Goal: Information Seeking & Learning: Learn about a topic

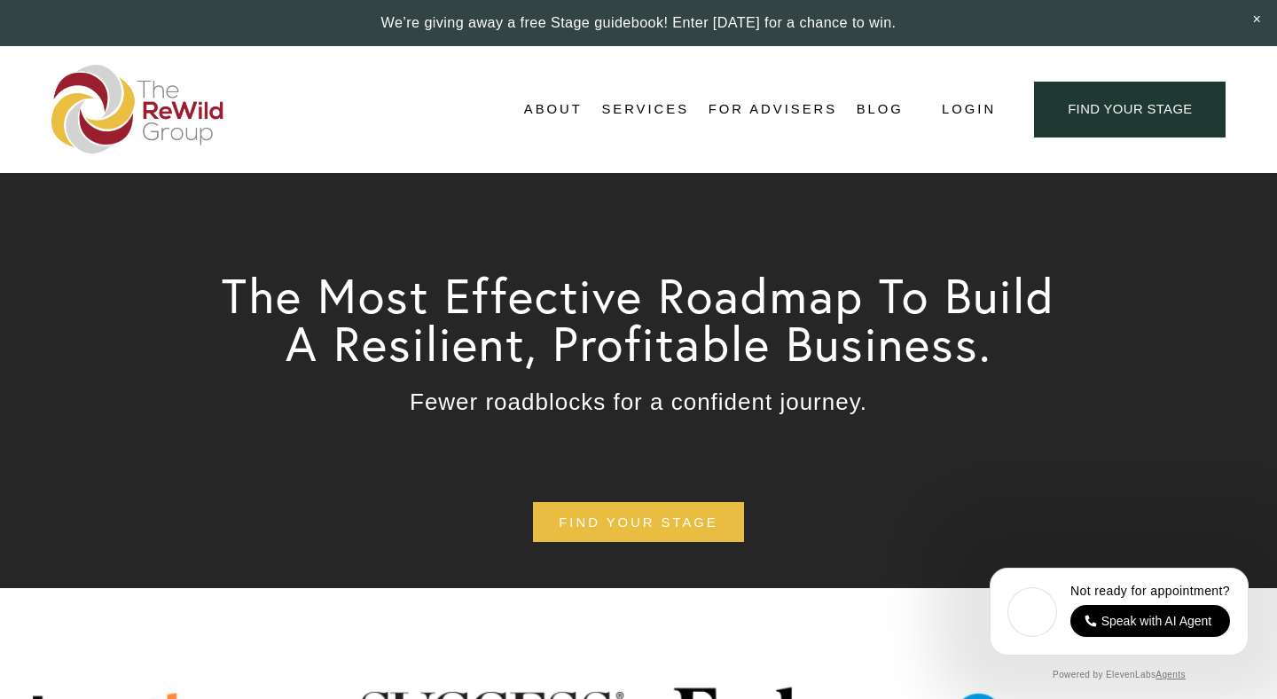
click at [0, 0] on span "Adviser Network" at bounding box center [0, 0] width 0 height 0
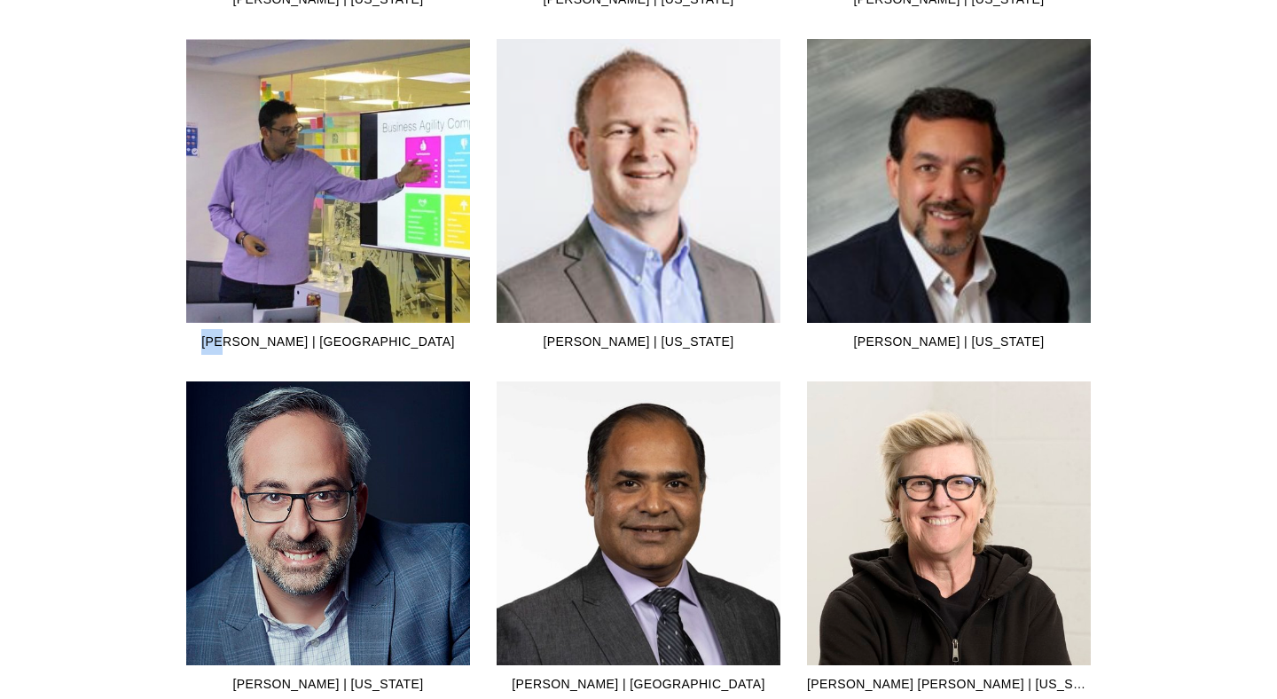
scroll to position [3953, 0]
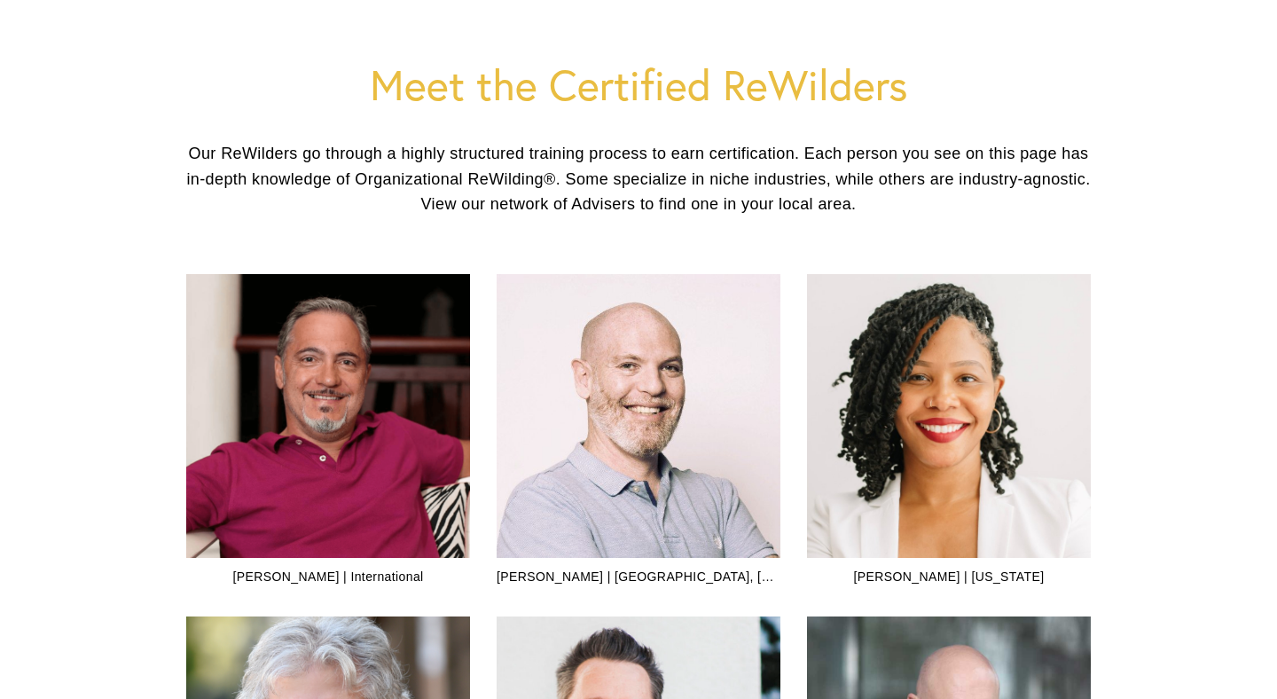
scroll to position [437, 0]
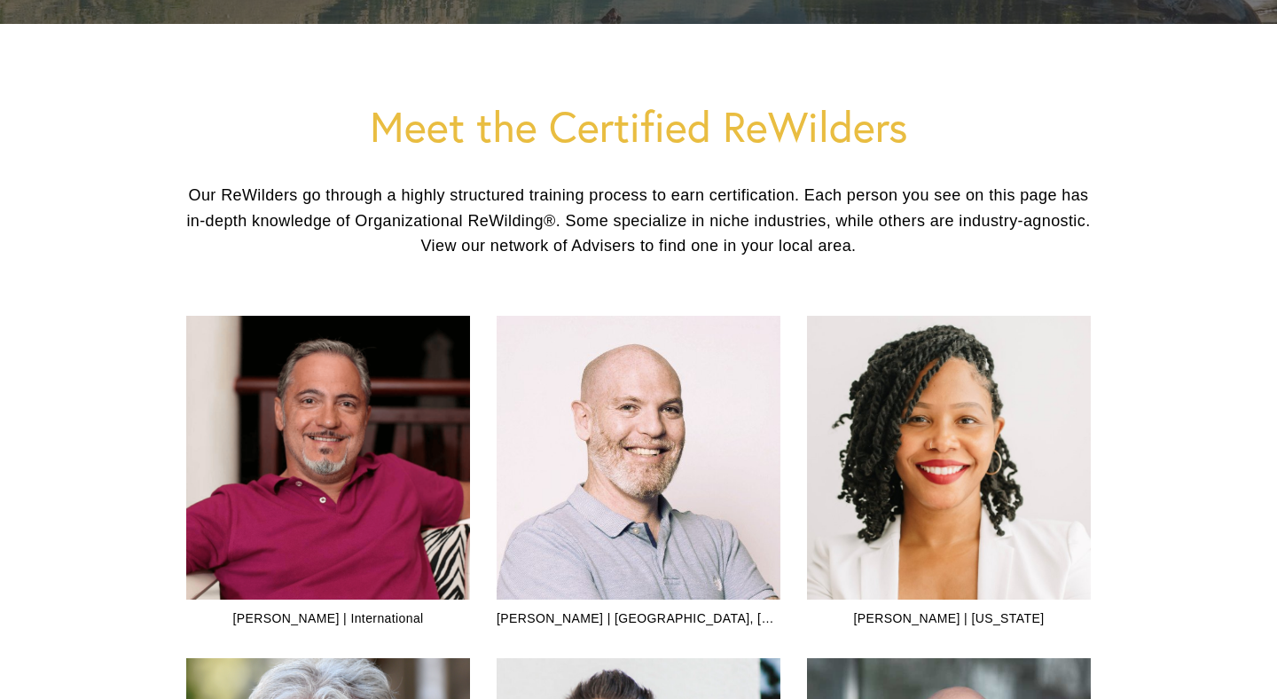
click at [937, 220] on p "Our ReWilders go through a highly structured training process to earn certifica…" at bounding box center [638, 221] width 905 height 76
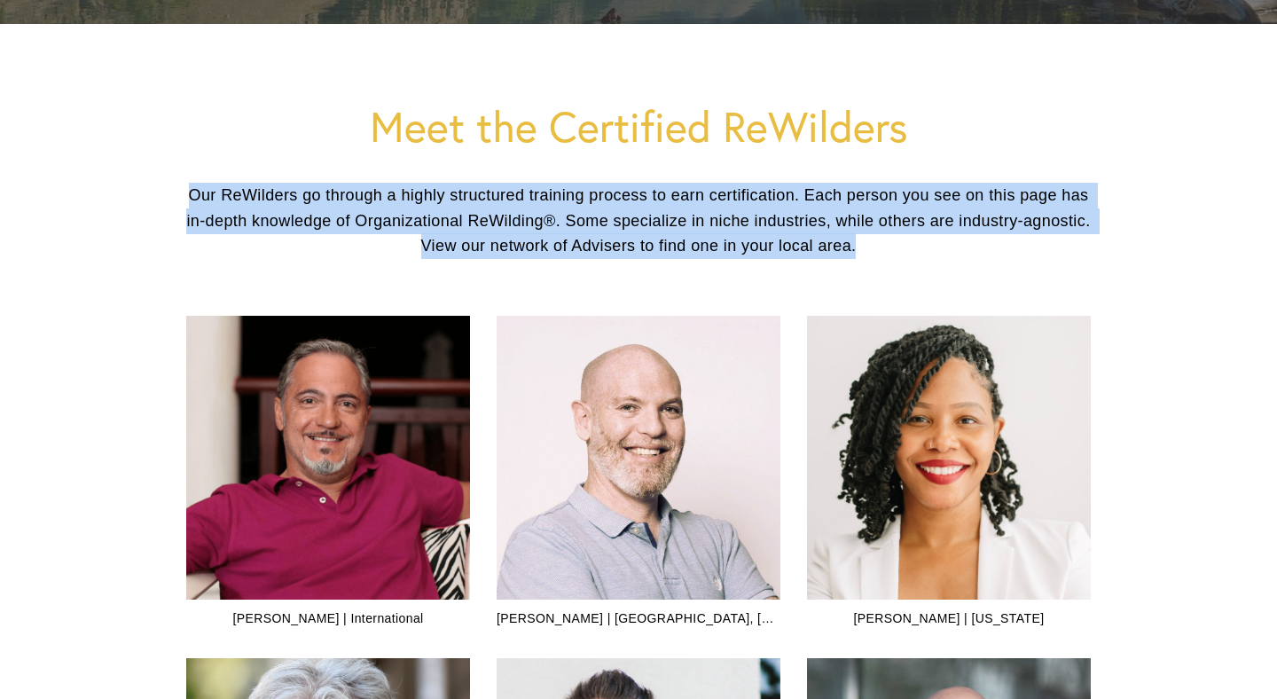
click at [937, 220] on p "Our ReWilders go through a highly structured training process to earn certifica…" at bounding box center [638, 221] width 905 height 76
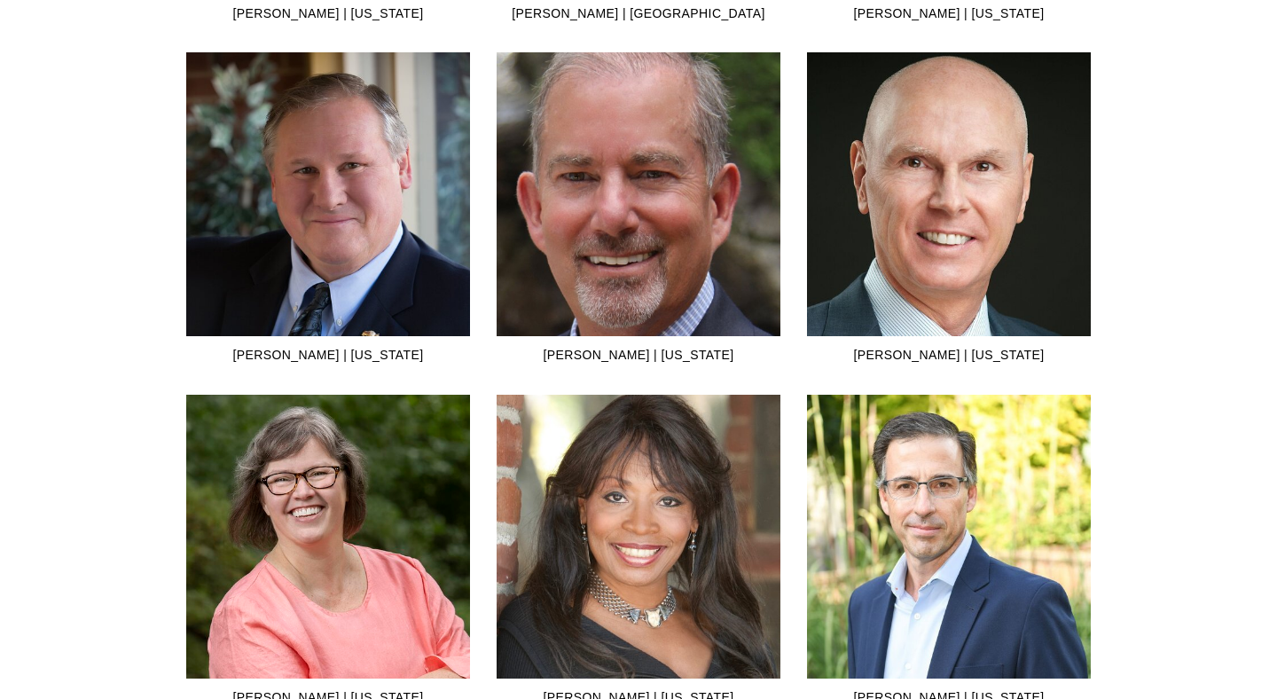
scroll to position [1194, 0]
